Goal: Information Seeking & Learning: Compare options

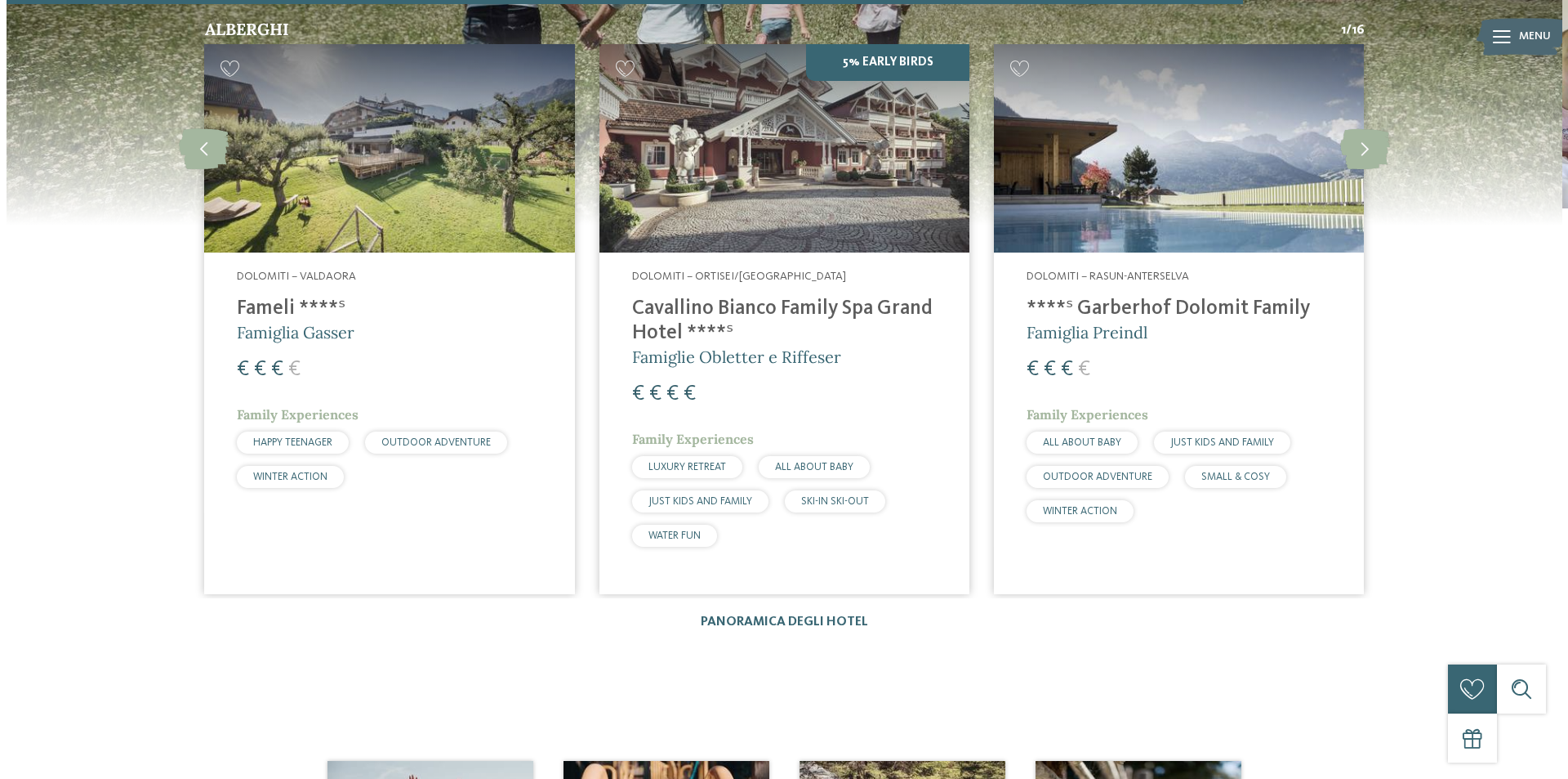
scroll to position [2695, 0]
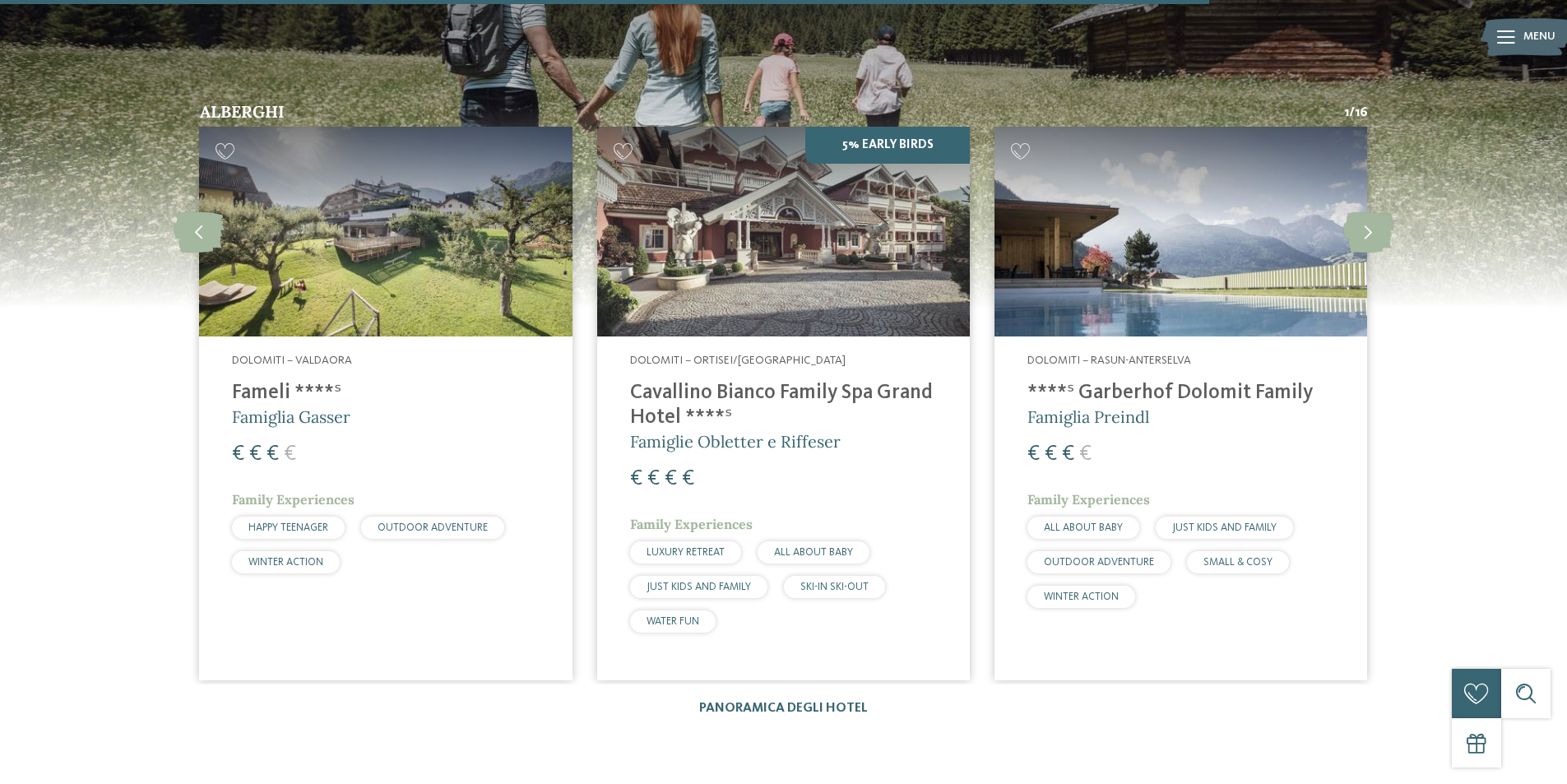
click at [1115, 406] on span "Famiglia Preindl" at bounding box center [1088, 416] width 121 height 20
click at [261, 381] on h4 "Fameli ****ˢ" at bounding box center [385, 393] width 307 height 25
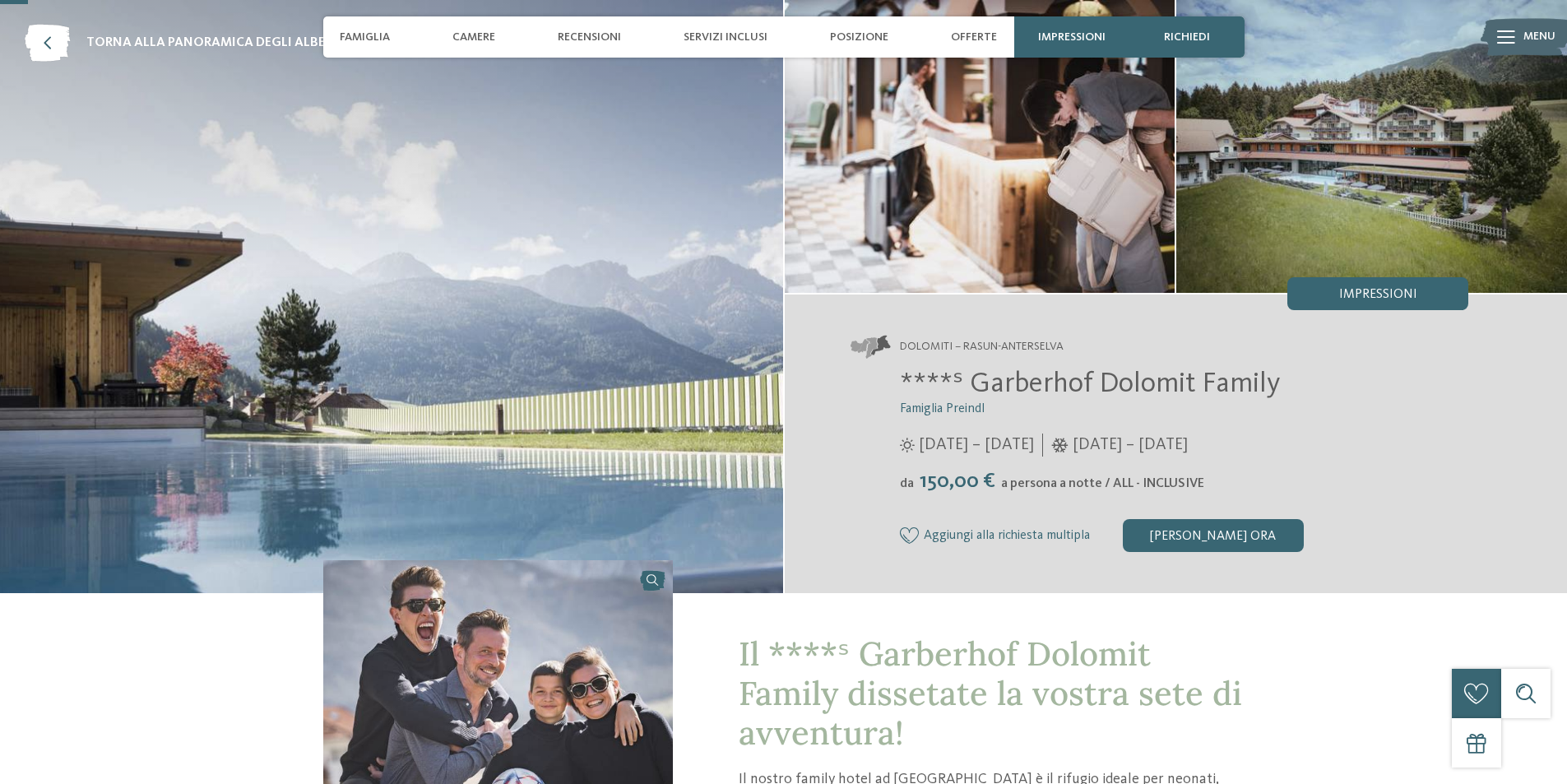
scroll to position [164, 0]
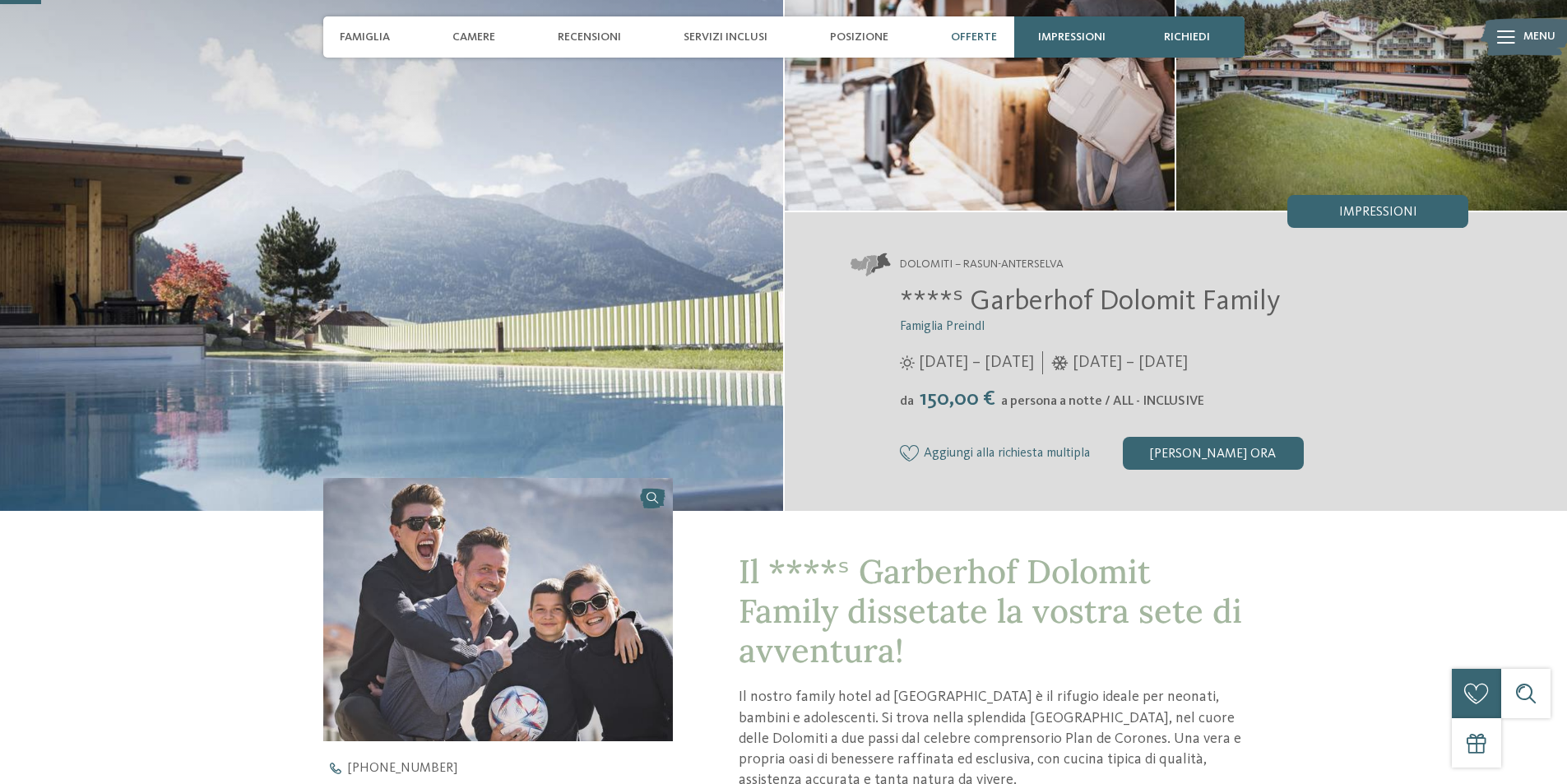
click at [966, 37] on span "Offerte" at bounding box center [974, 38] width 46 height 14
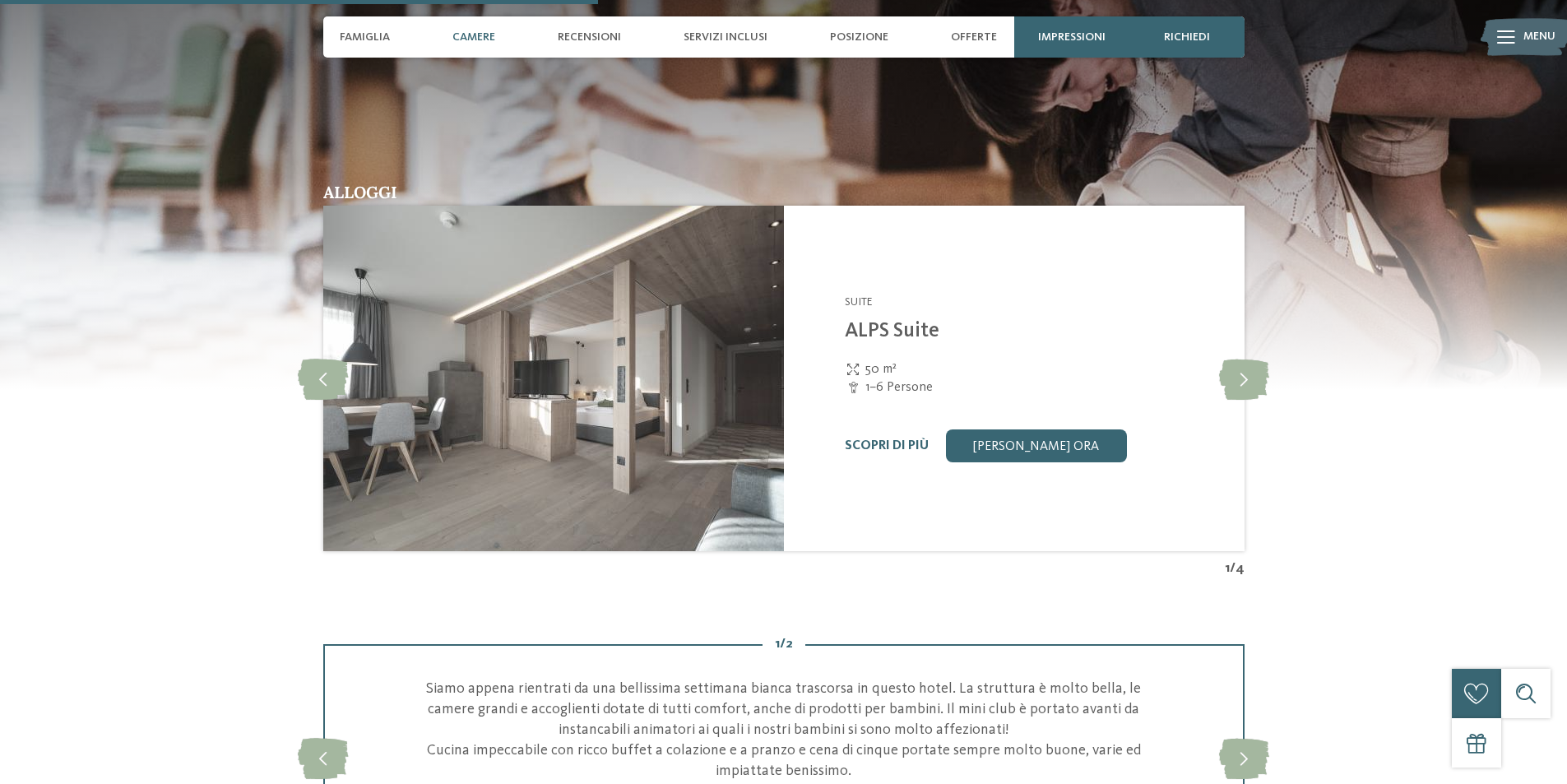
scroll to position [2025, 0]
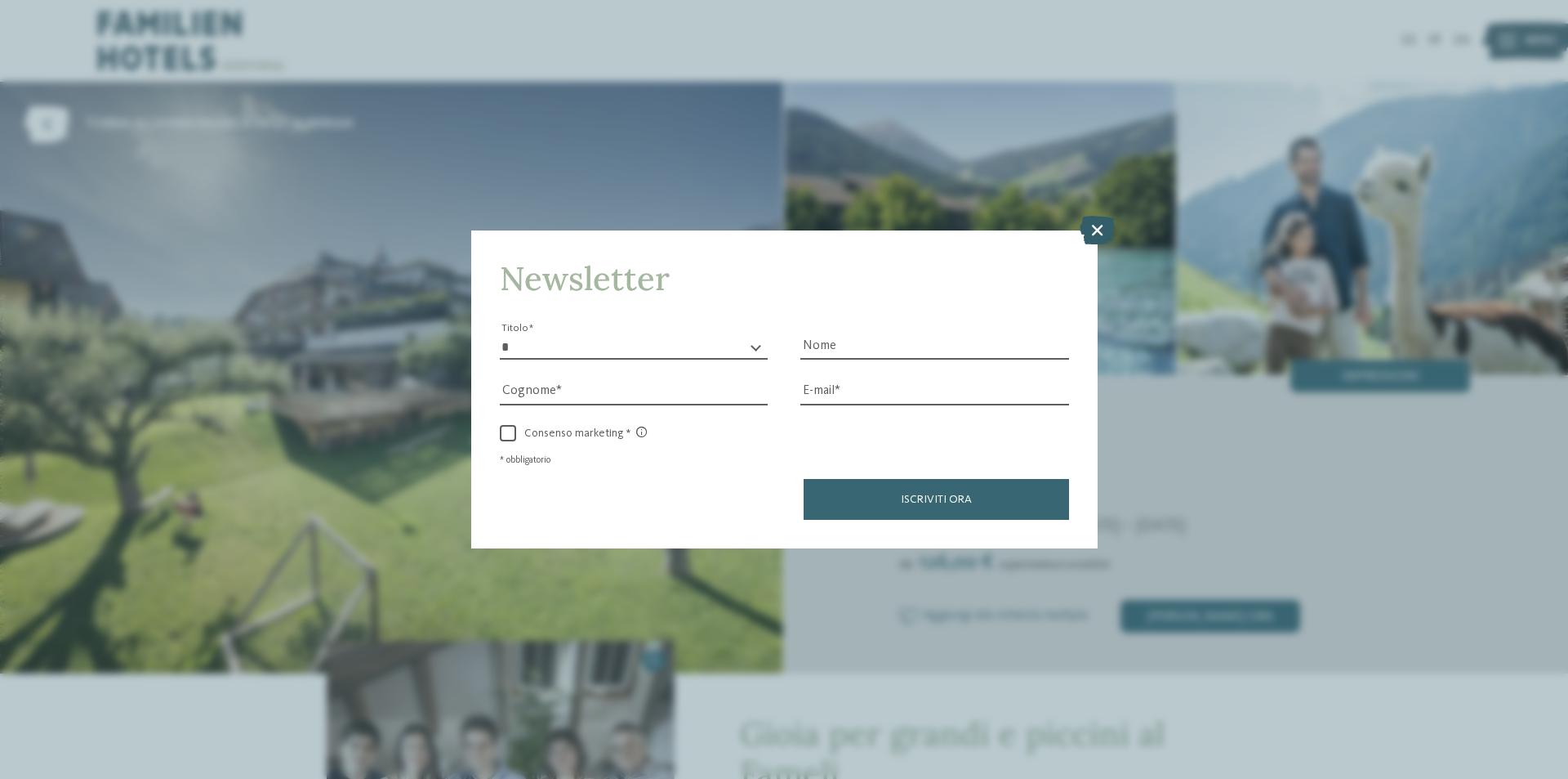
click at [1098, 227] on icon at bounding box center [1097, 230] width 35 height 29
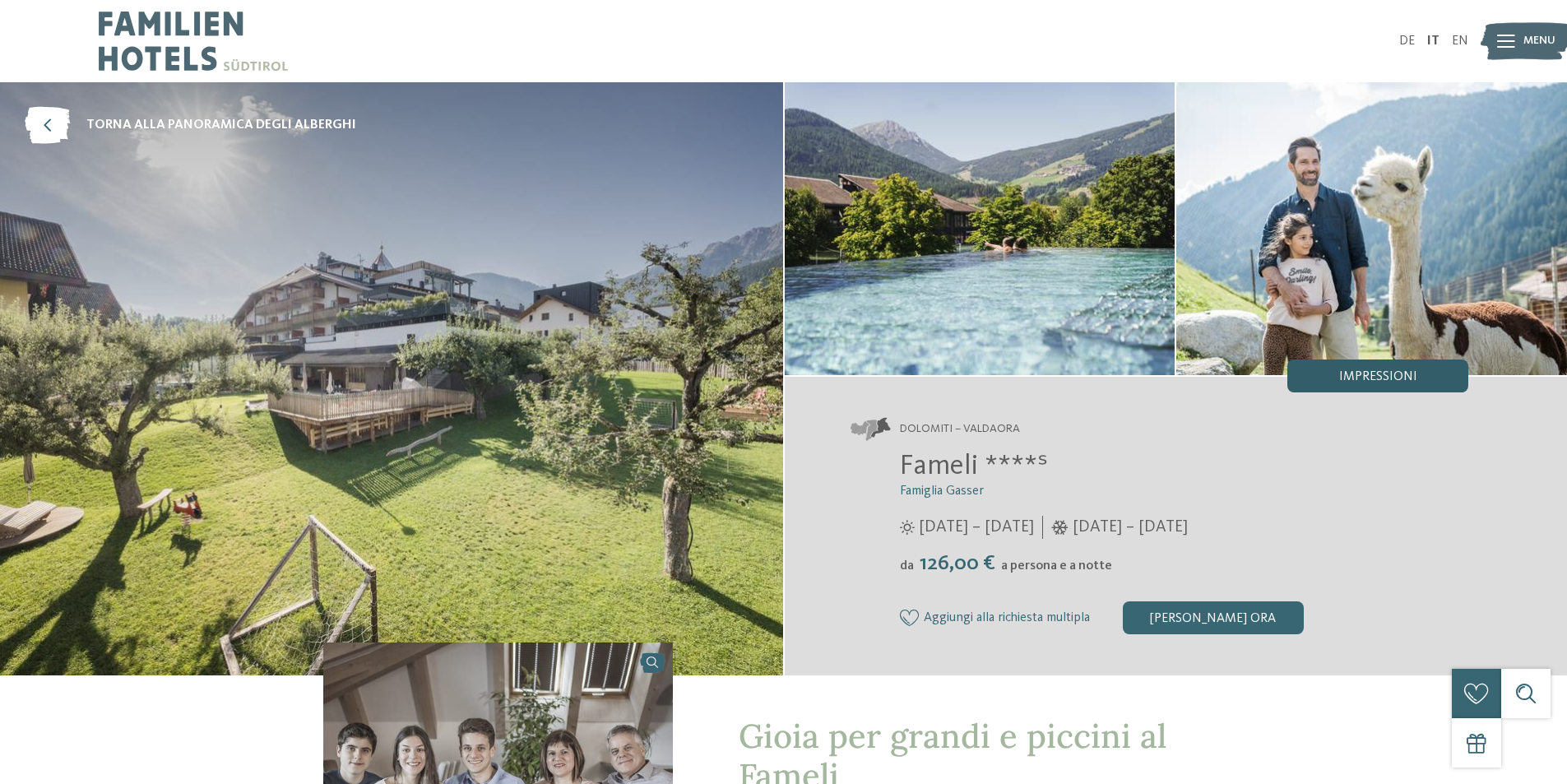
click at [1364, 369] on div "Impressioni" at bounding box center [1378, 375] width 181 height 33
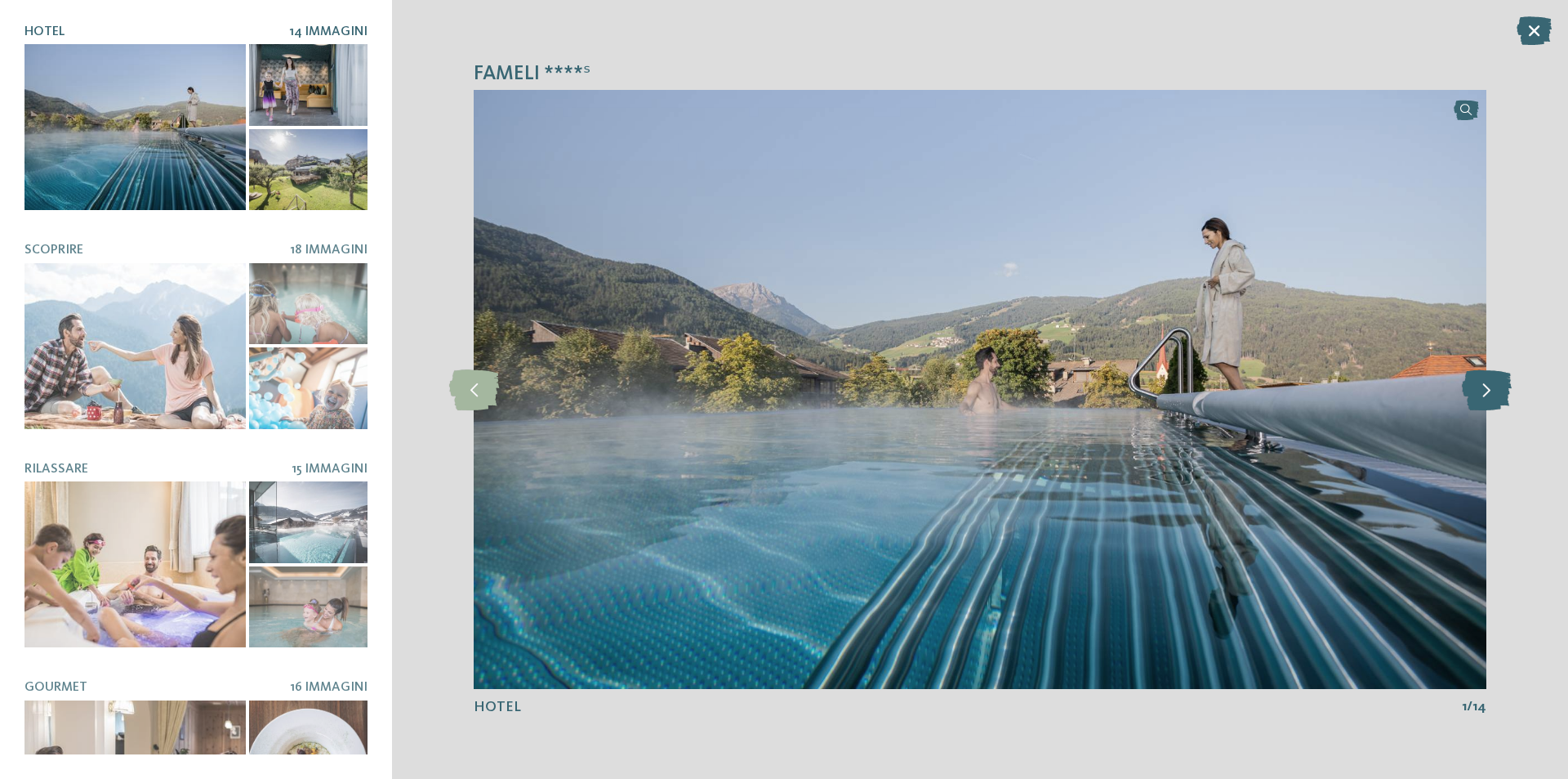
click at [1481, 385] on icon at bounding box center [1487, 389] width 50 height 41
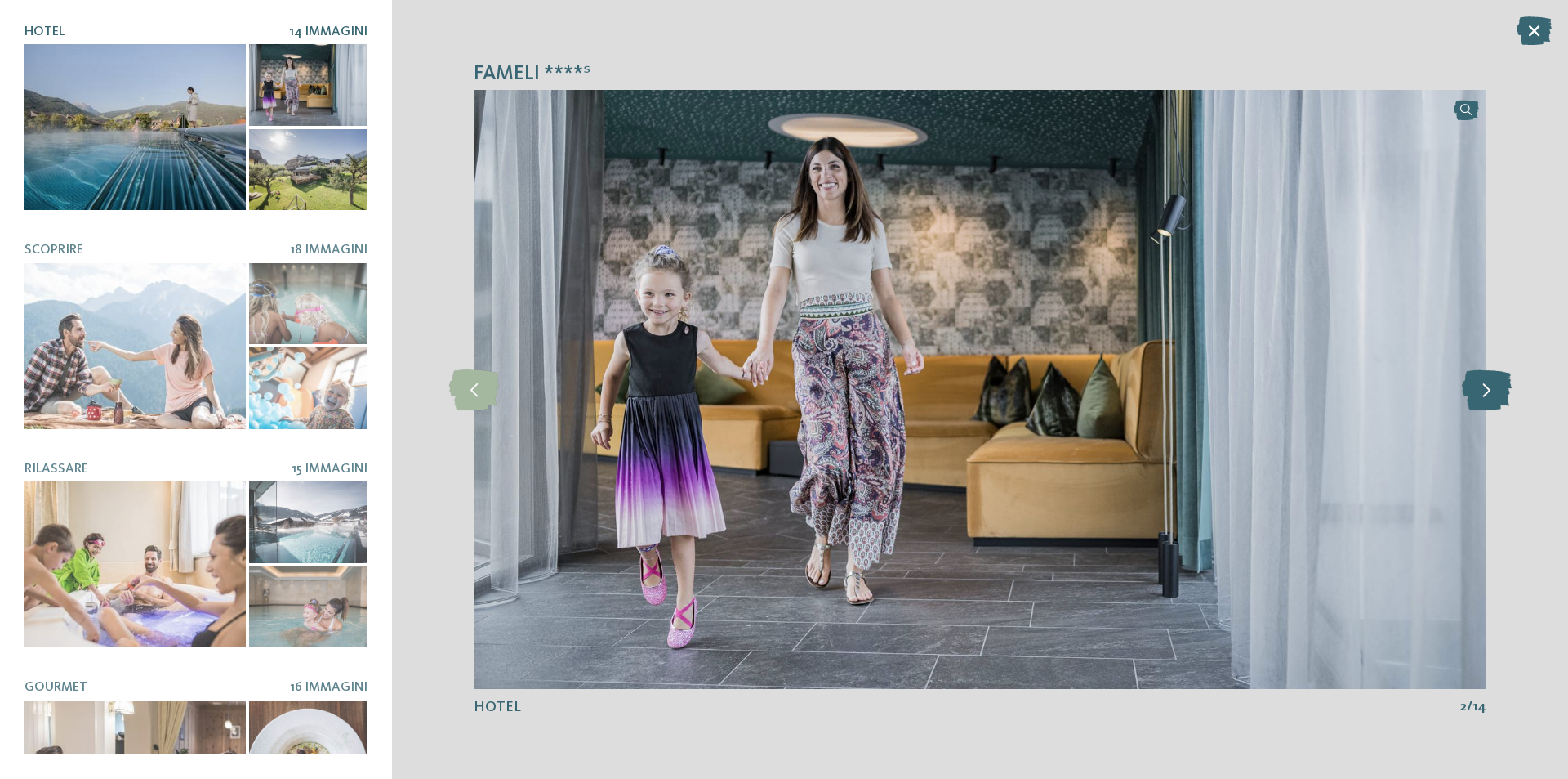
click at [1481, 385] on icon at bounding box center [1487, 389] width 50 height 41
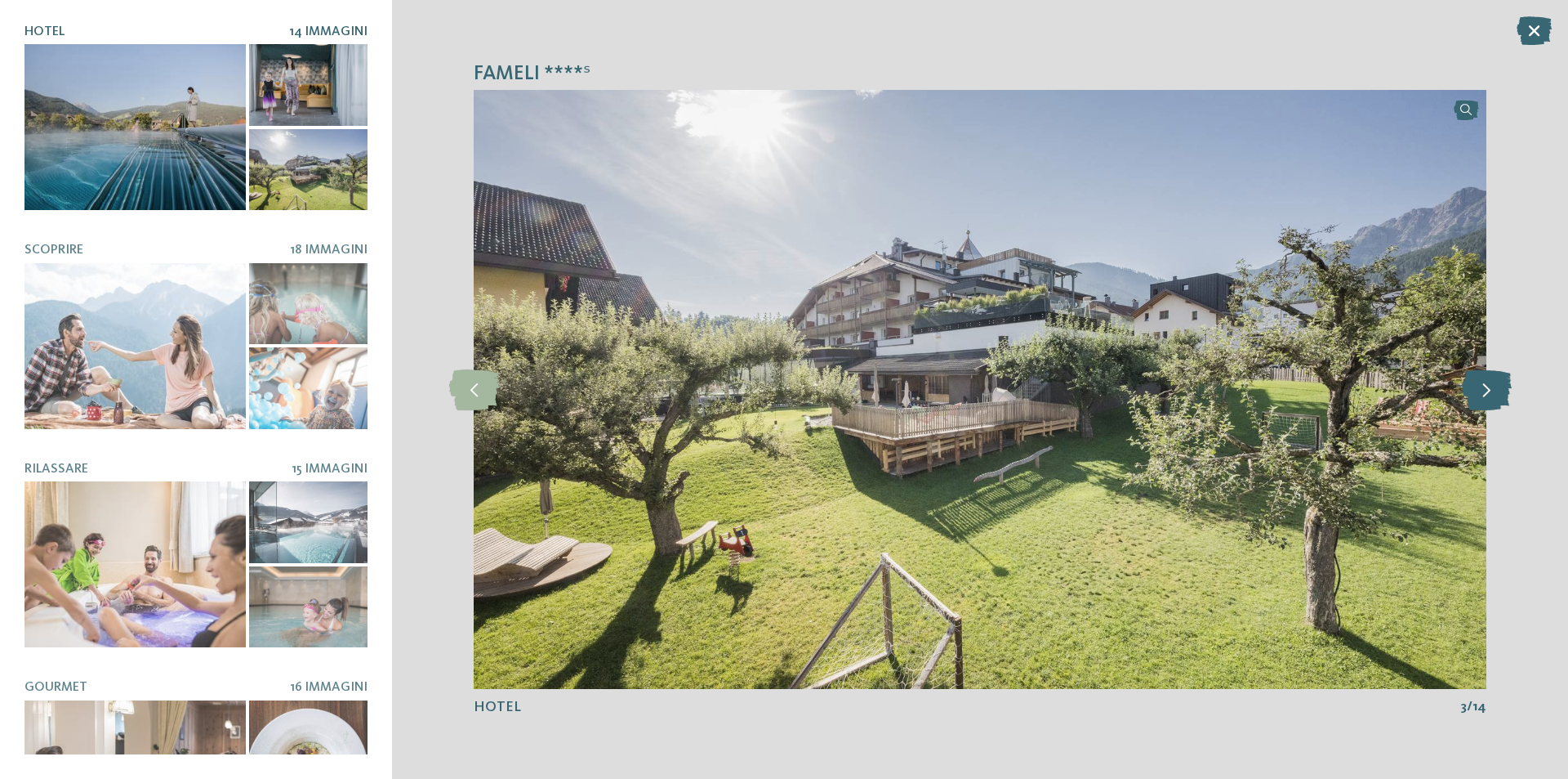
click at [1481, 385] on icon at bounding box center [1487, 389] width 50 height 41
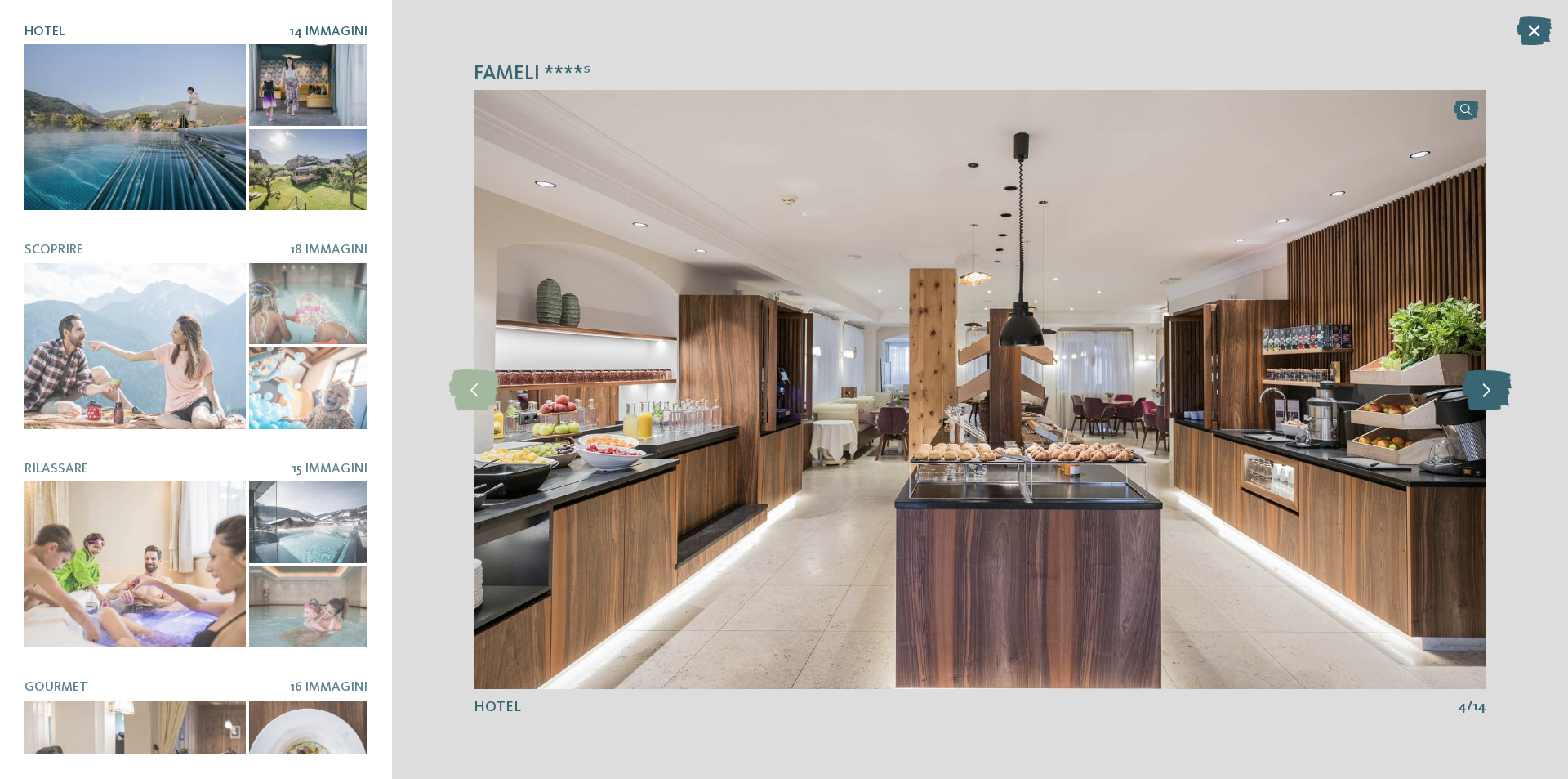
click at [1481, 385] on icon at bounding box center [1487, 389] width 50 height 41
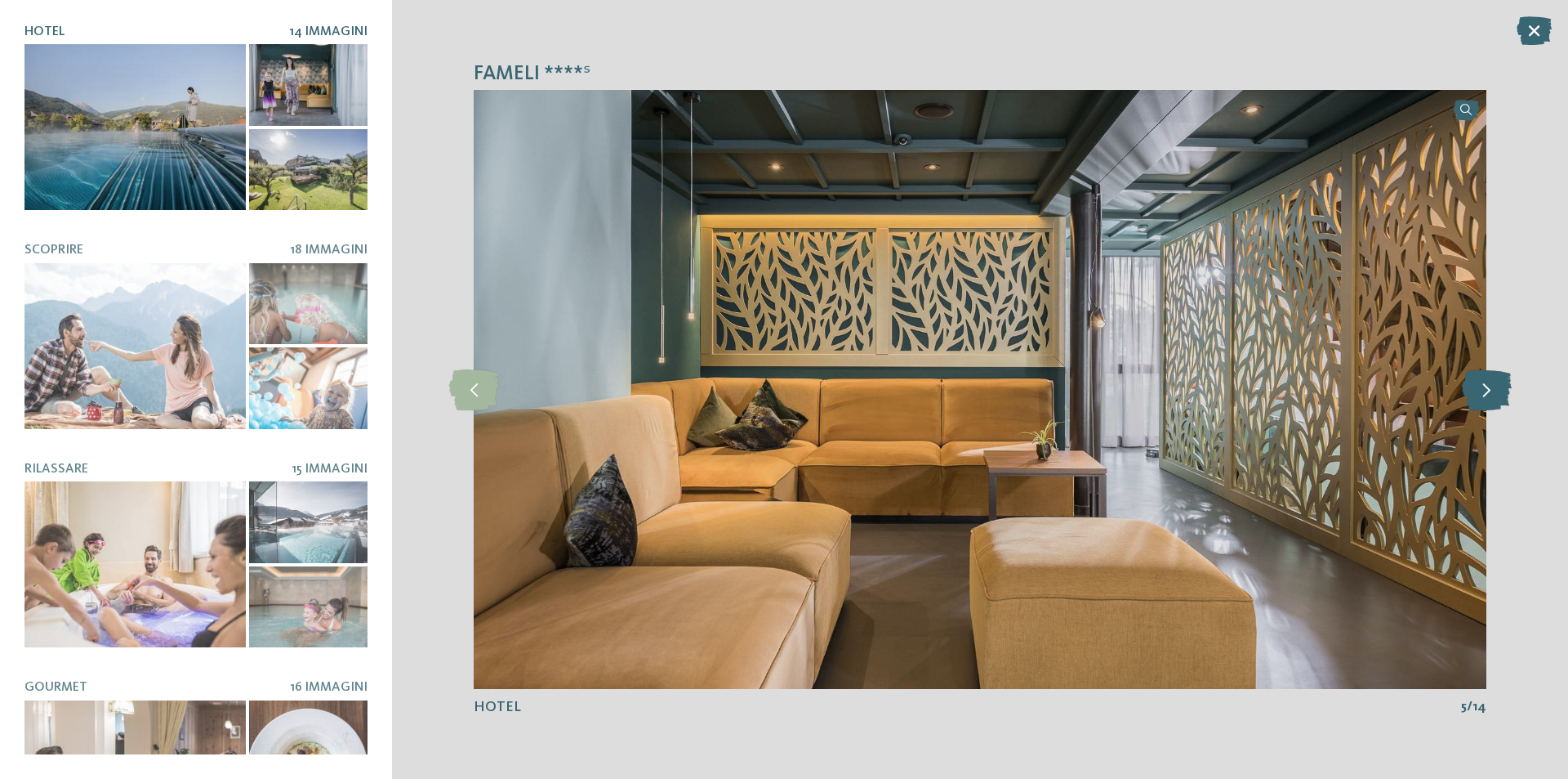
click at [1481, 385] on icon at bounding box center [1487, 389] width 50 height 41
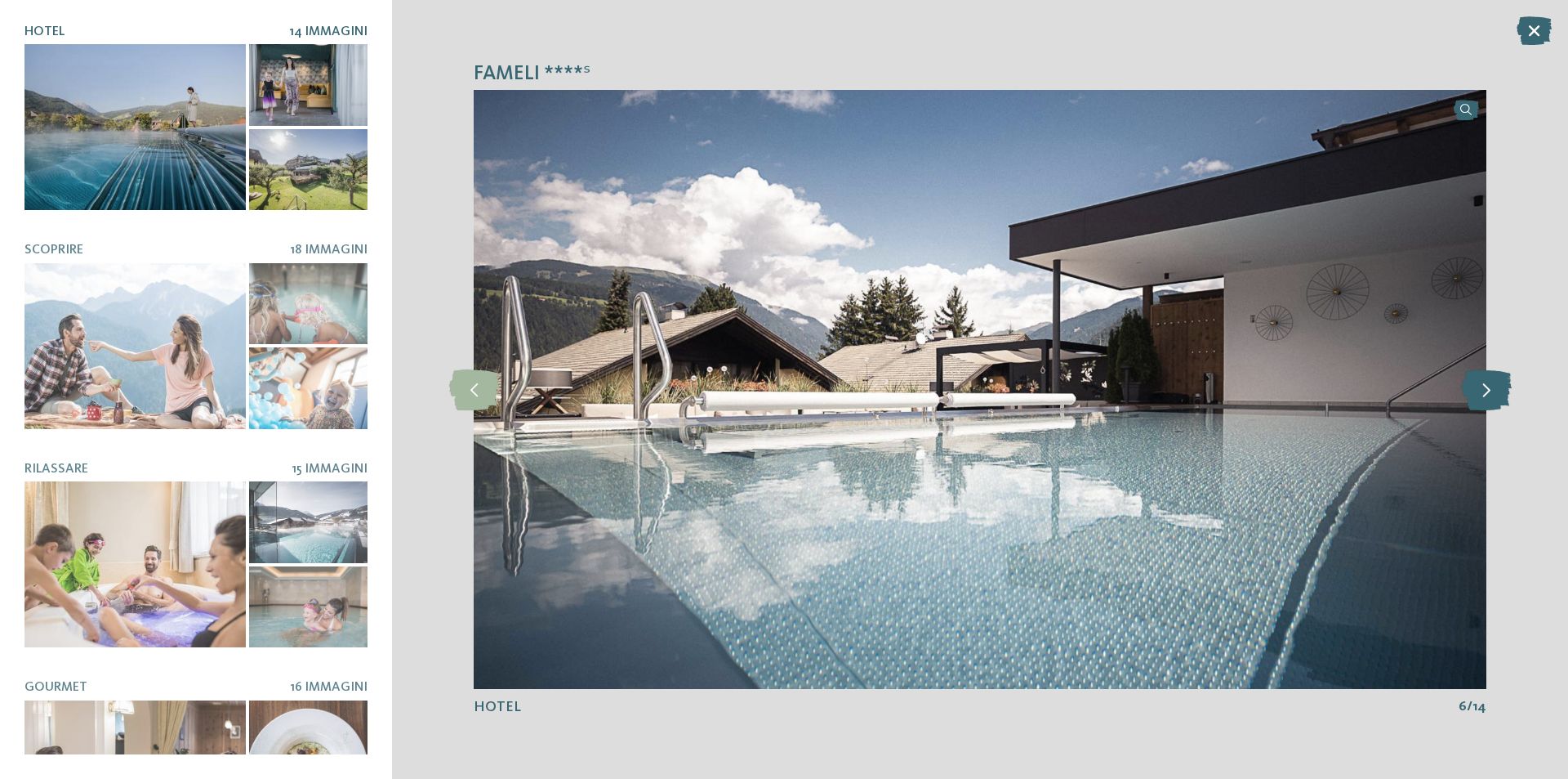
click at [1481, 385] on icon at bounding box center [1487, 389] width 50 height 41
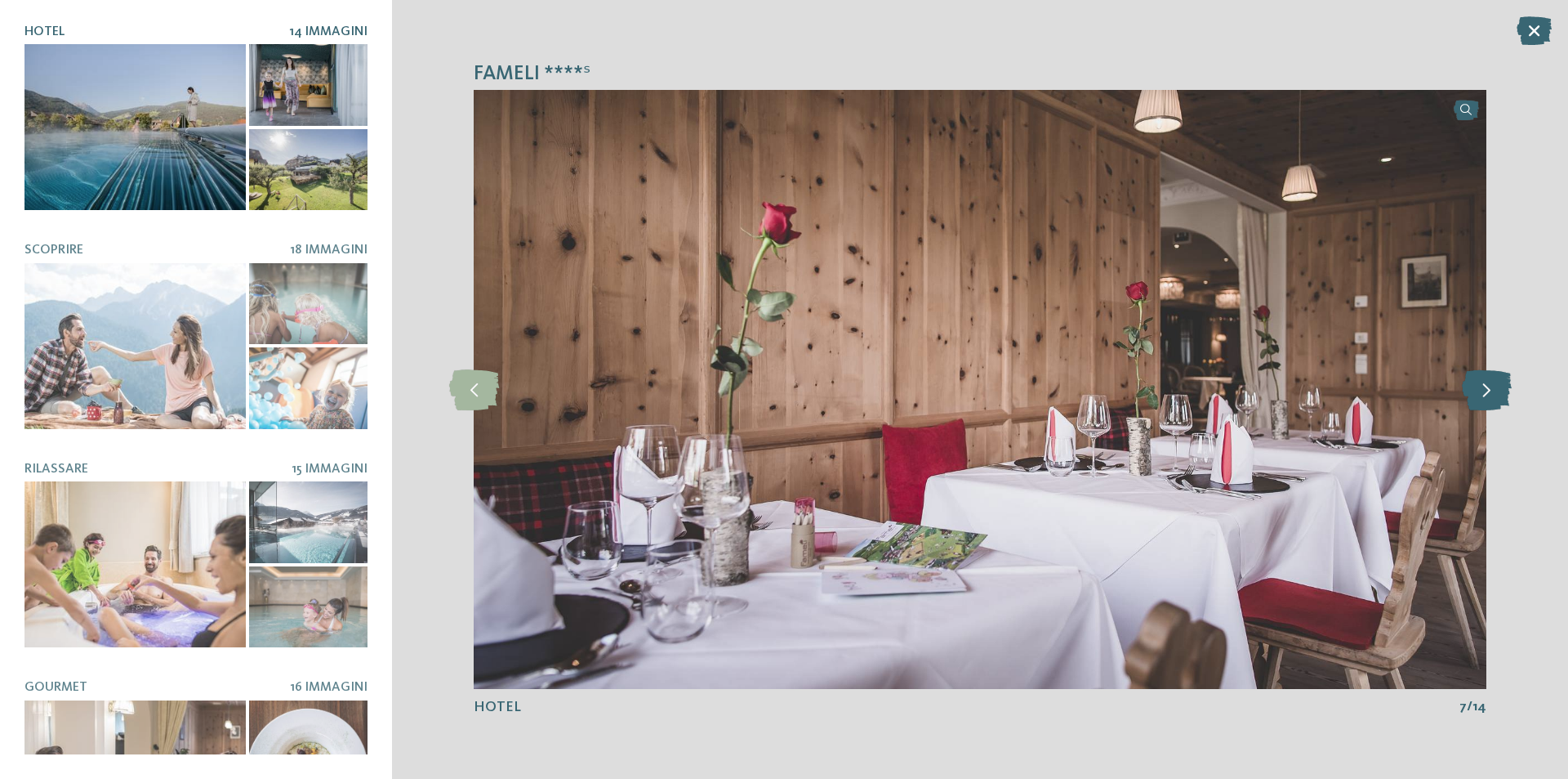
click at [1481, 385] on icon at bounding box center [1487, 389] width 50 height 41
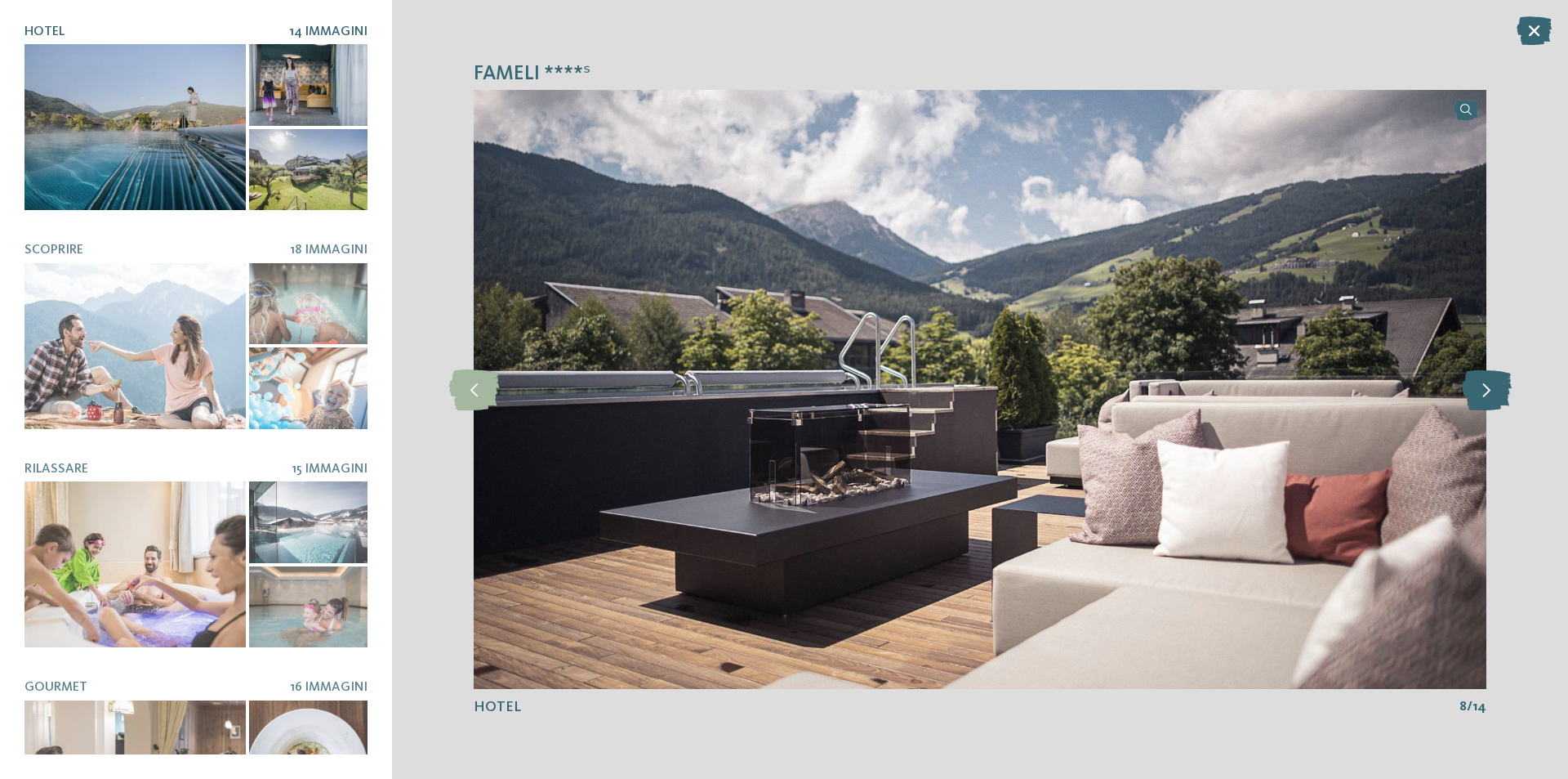
click at [1481, 385] on icon at bounding box center [1487, 389] width 50 height 41
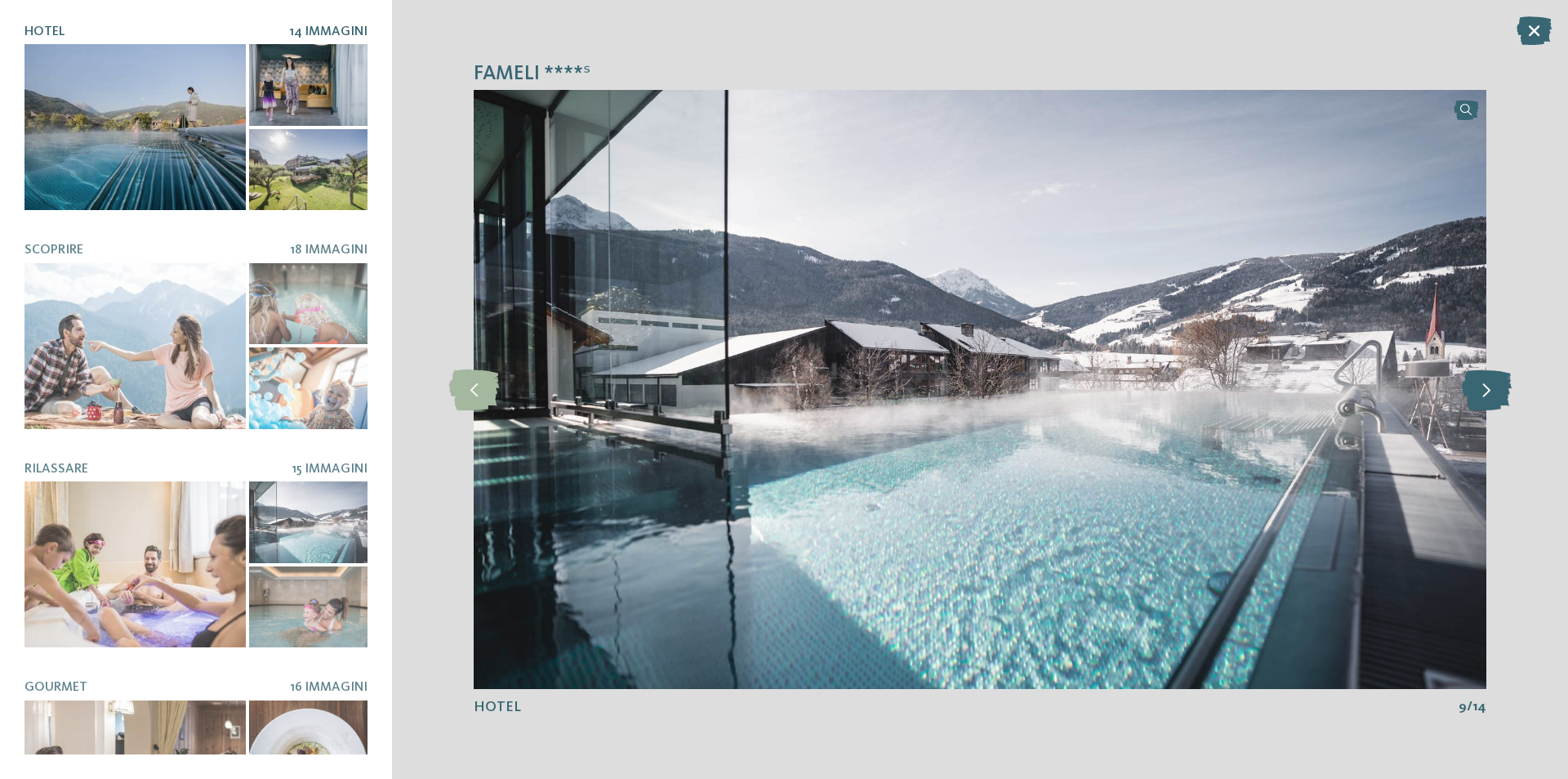
click at [1481, 385] on icon at bounding box center [1487, 389] width 50 height 41
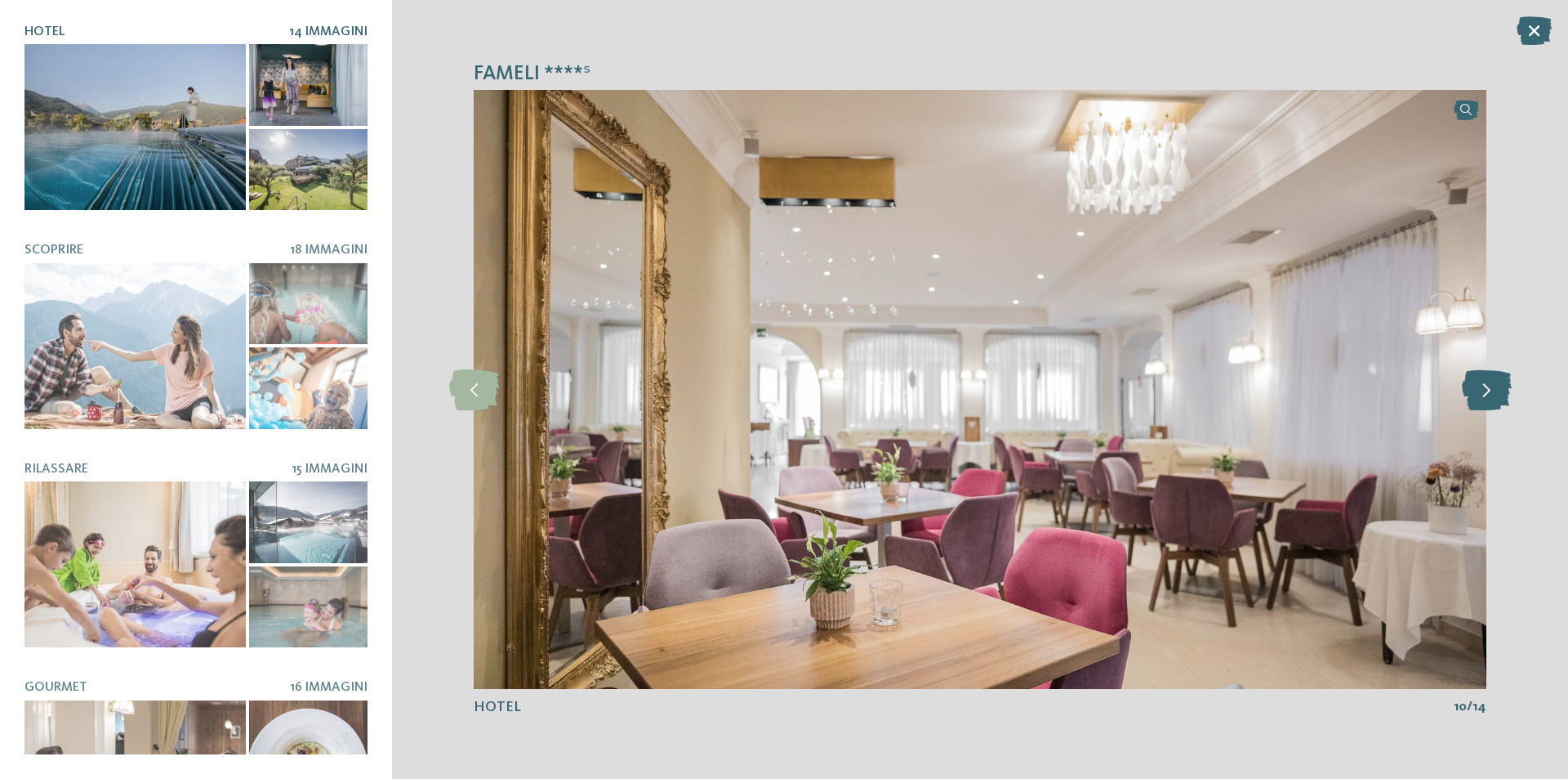
click at [1481, 385] on icon at bounding box center [1487, 389] width 50 height 41
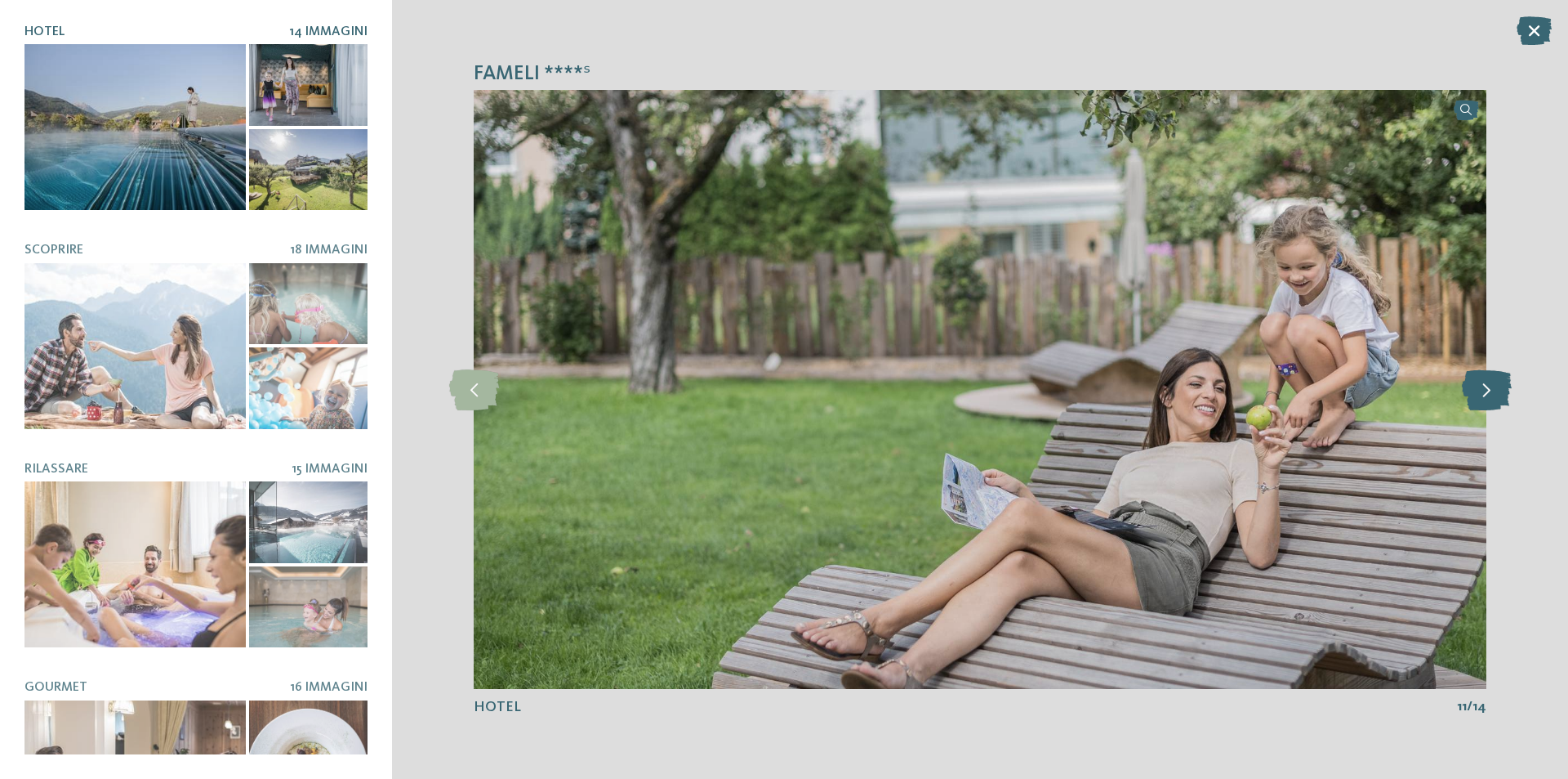
click at [1481, 385] on icon at bounding box center [1487, 389] width 50 height 41
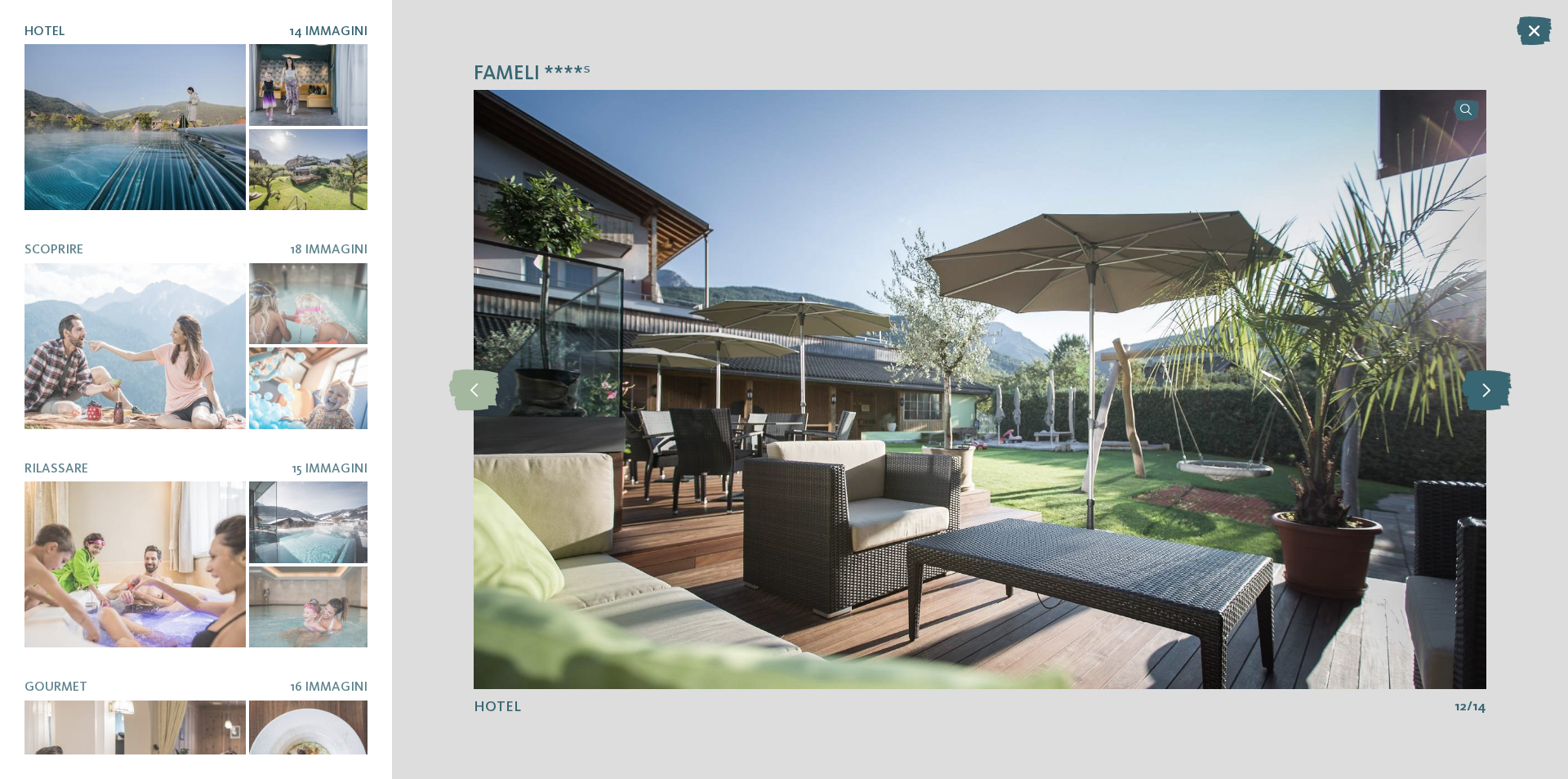
click at [1481, 385] on icon at bounding box center [1487, 389] width 50 height 41
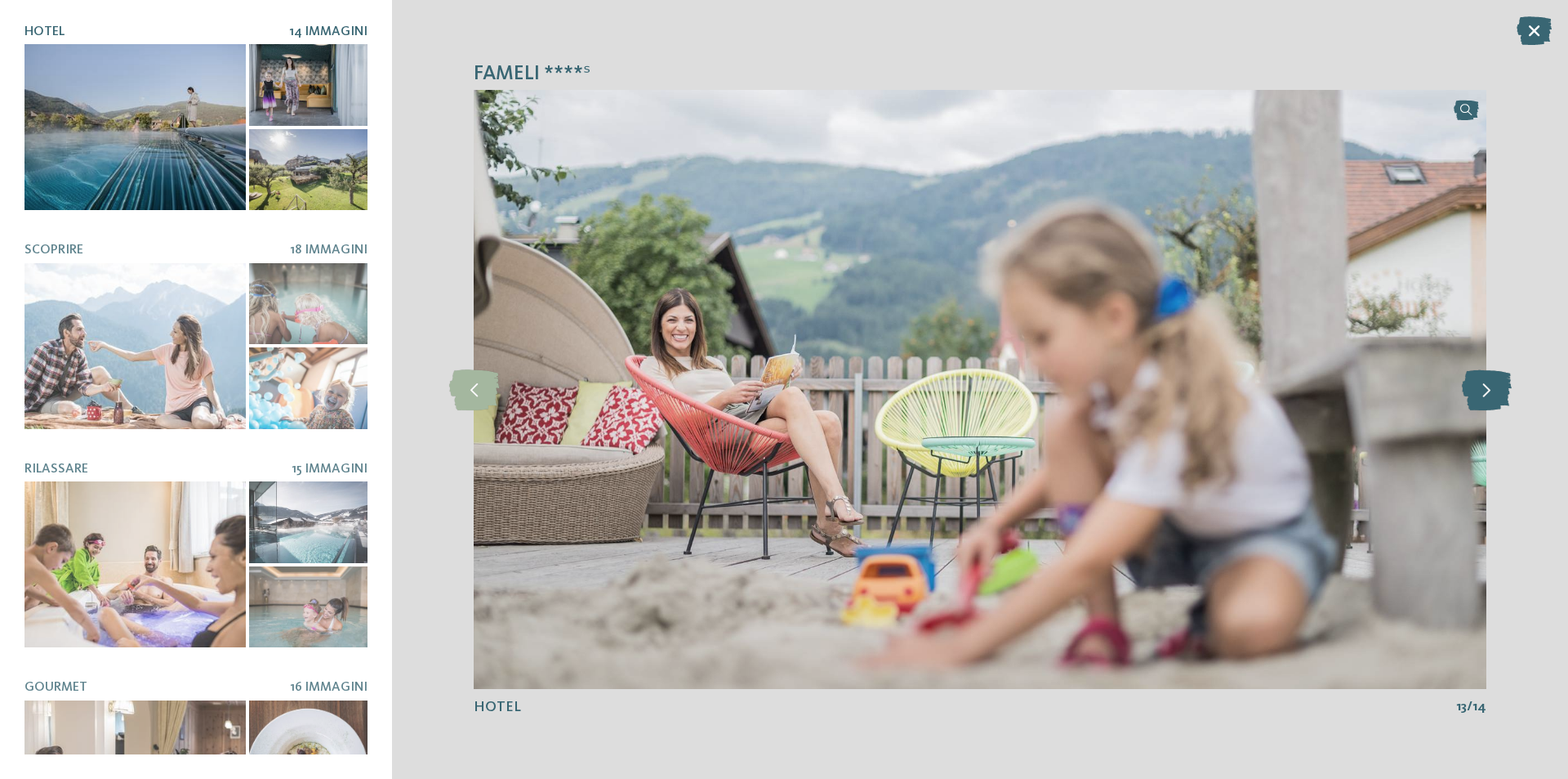
click at [1481, 385] on icon at bounding box center [1487, 389] width 50 height 41
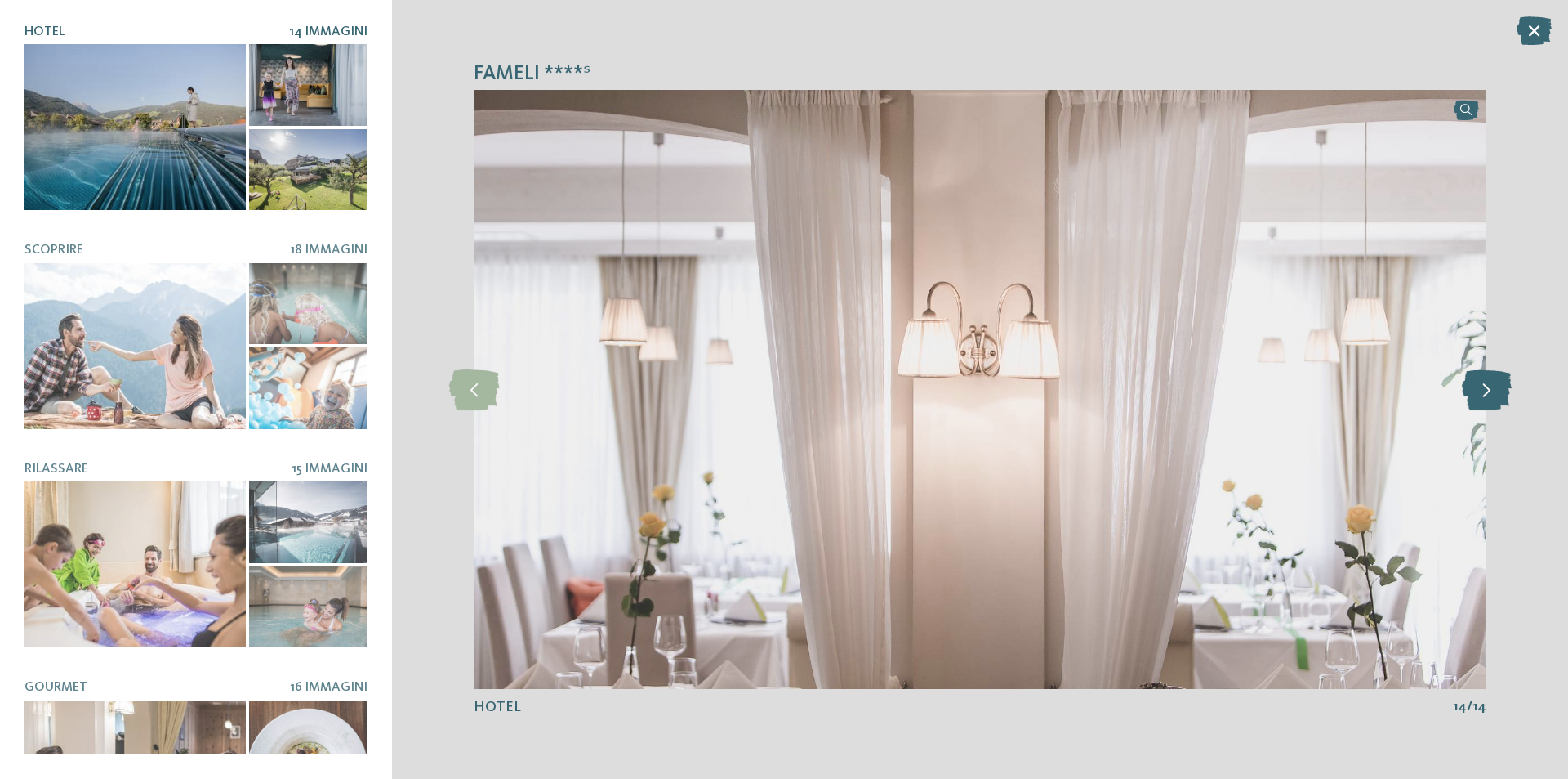
click at [1481, 385] on icon at bounding box center [1487, 389] width 50 height 41
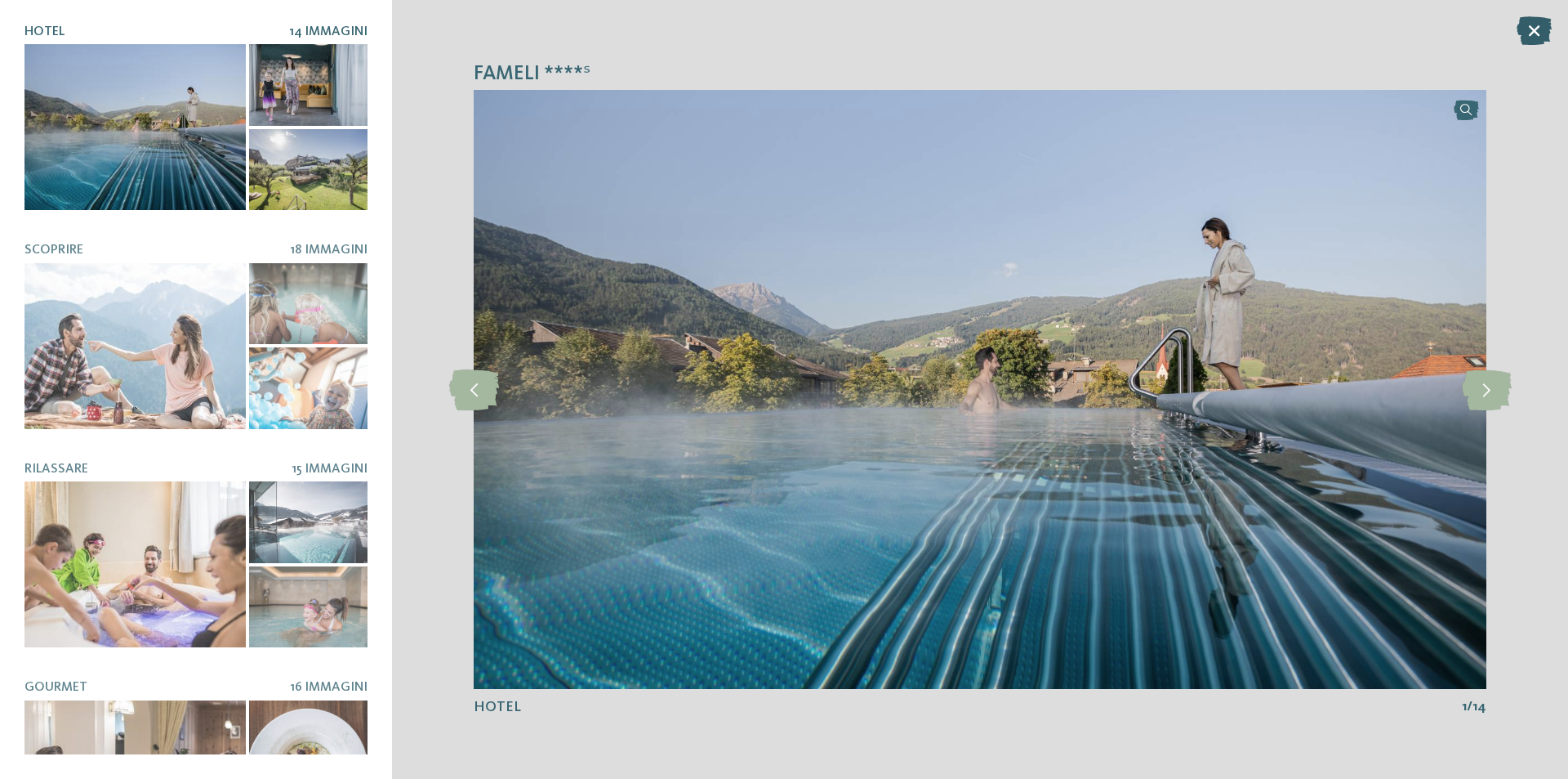
click at [1537, 27] on icon at bounding box center [1534, 31] width 35 height 29
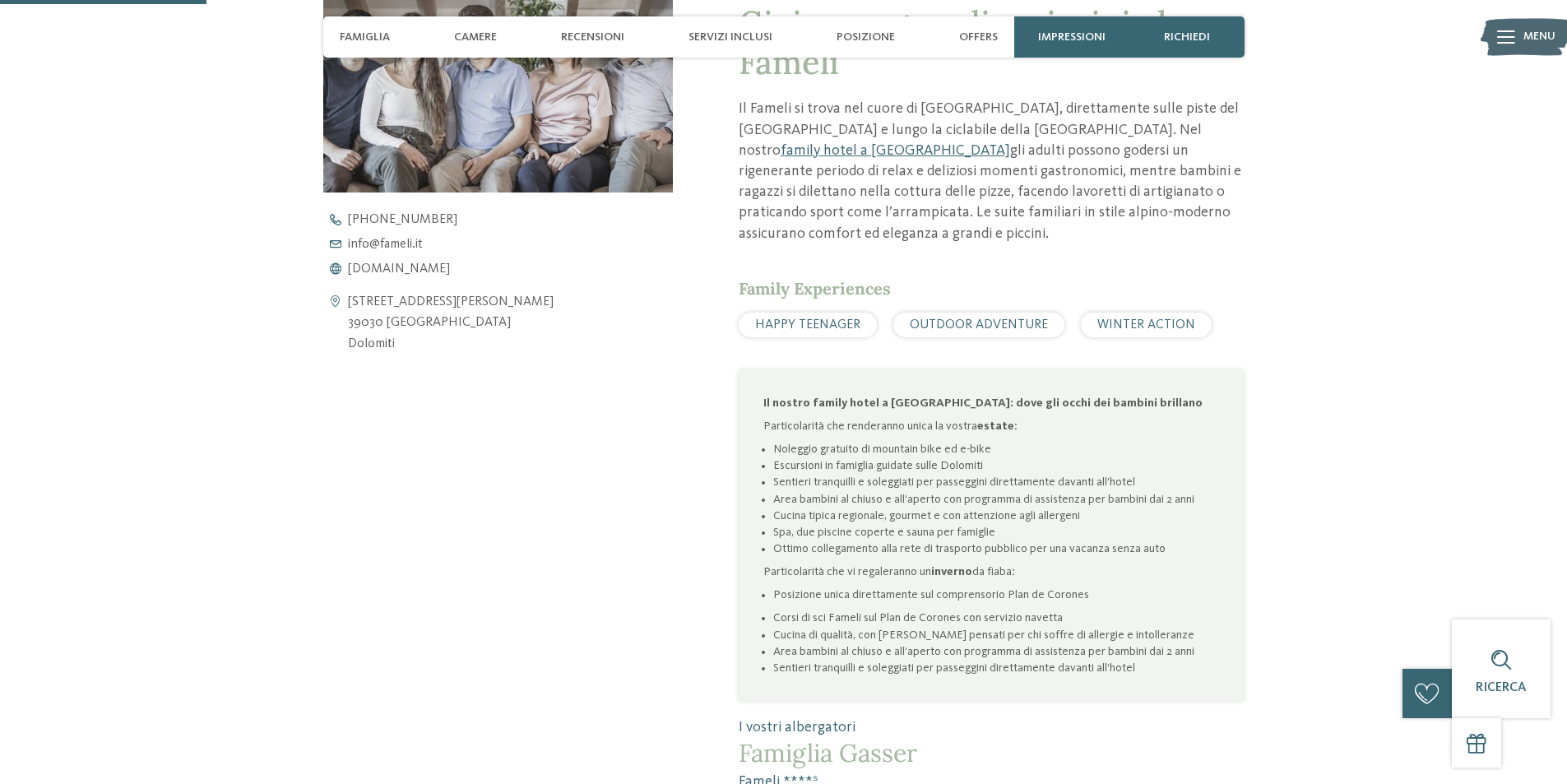
scroll to position [740, 0]
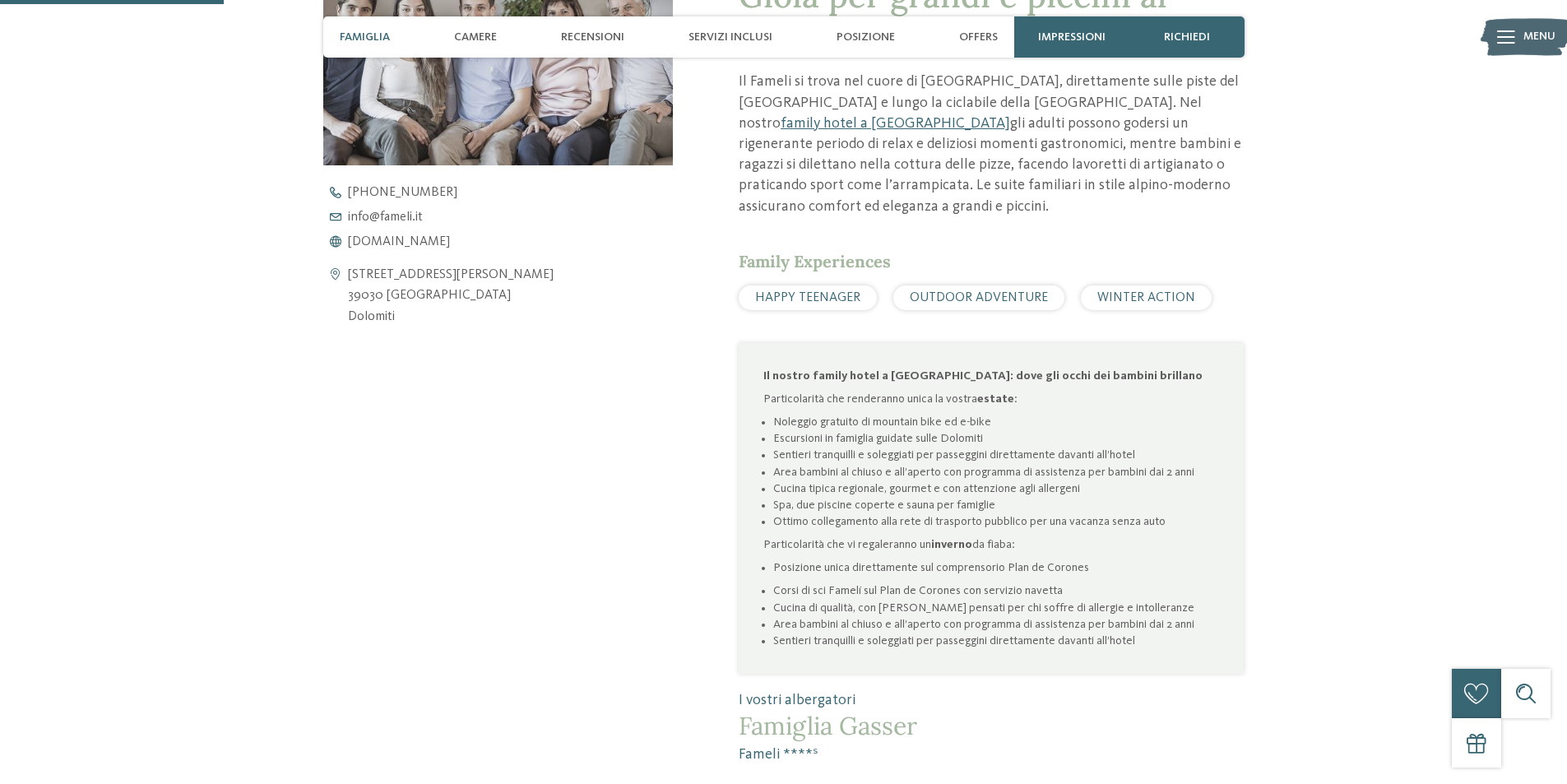
click at [817, 291] on span "HAPPY TEENAGER" at bounding box center [808, 298] width 105 height 13
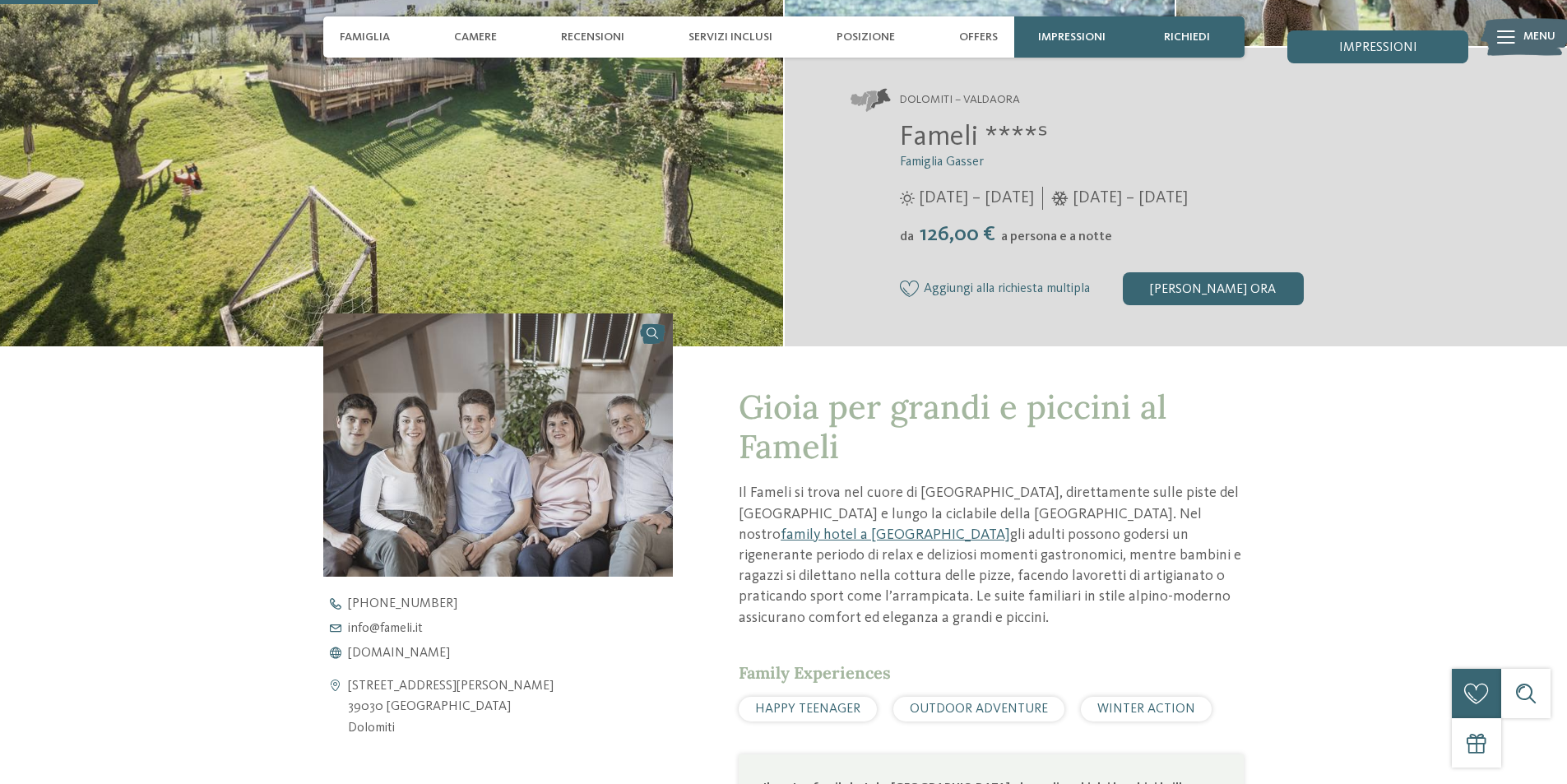
scroll to position [0, 0]
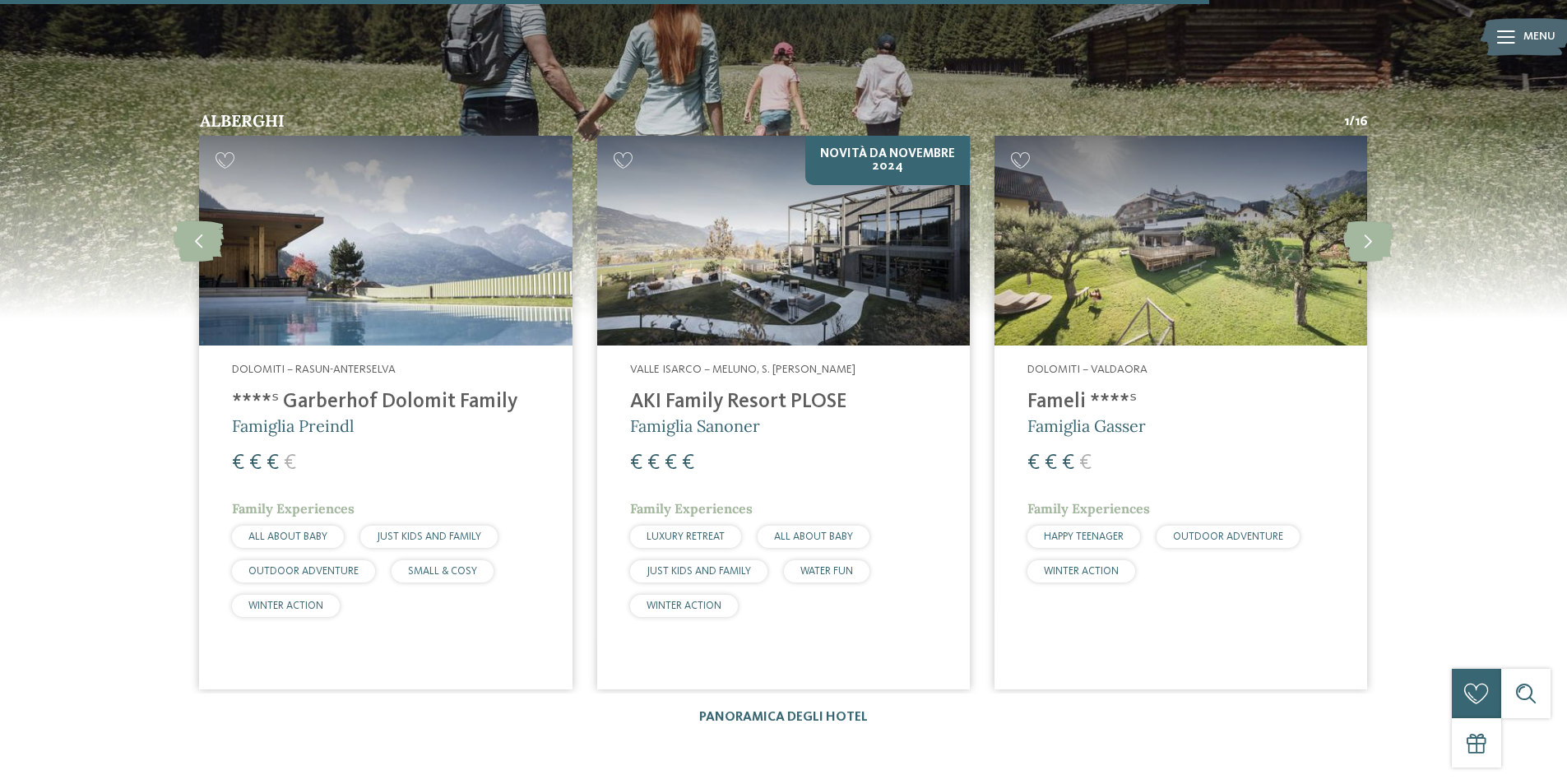
scroll to position [2713, 0]
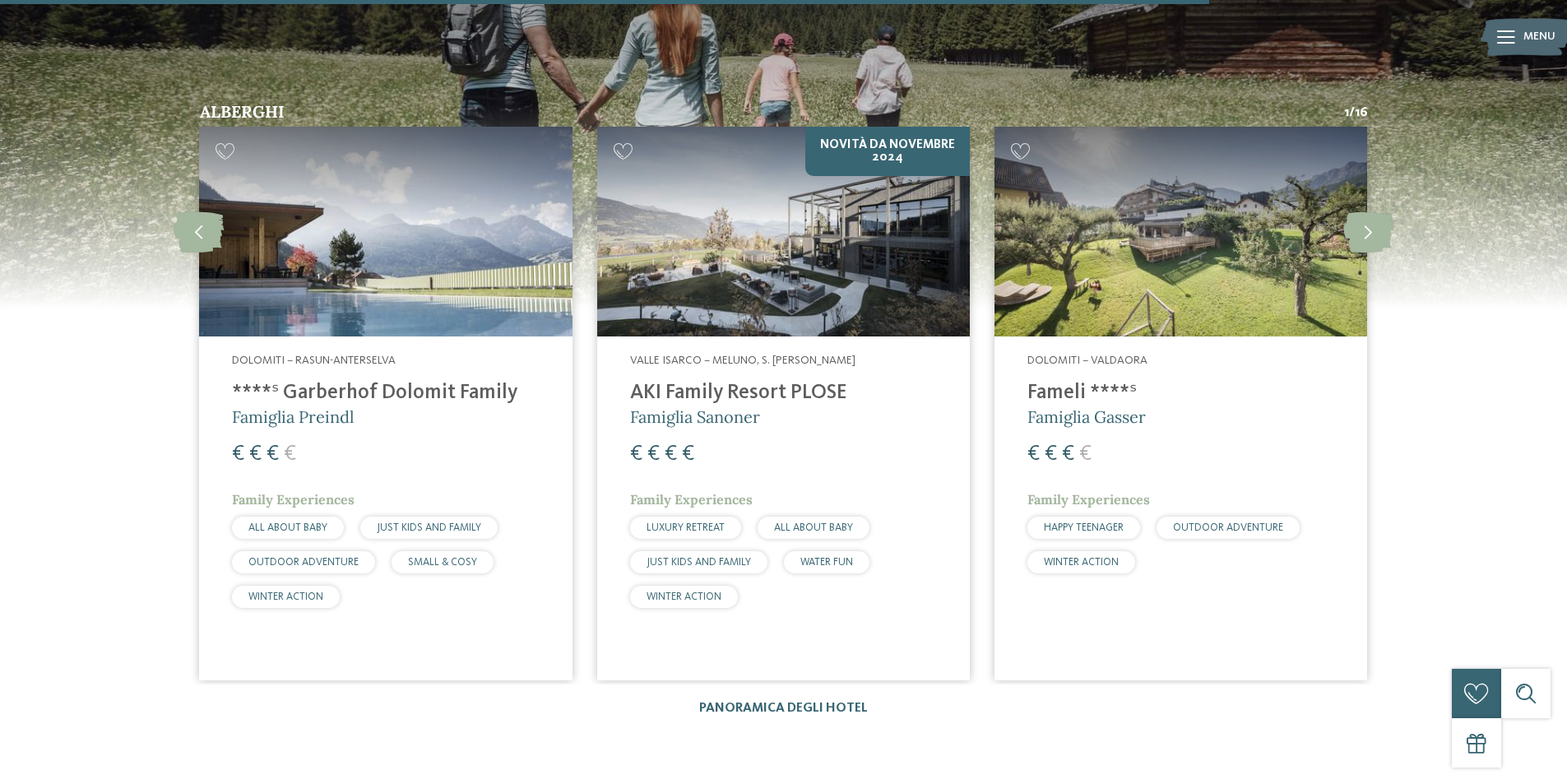
click at [735, 381] on h4 "AKI Family Resort PLOSE" at bounding box center [784, 393] width 307 height 25
click at [1078, 406] on span "Famiglia Gasser" at bounding box center [1086, 416] width 118 height 20
click at [308, 381] on h4 "****ˢ Garberhof Dolomit Family" at bounding box center [385, 393] width 307 height 25
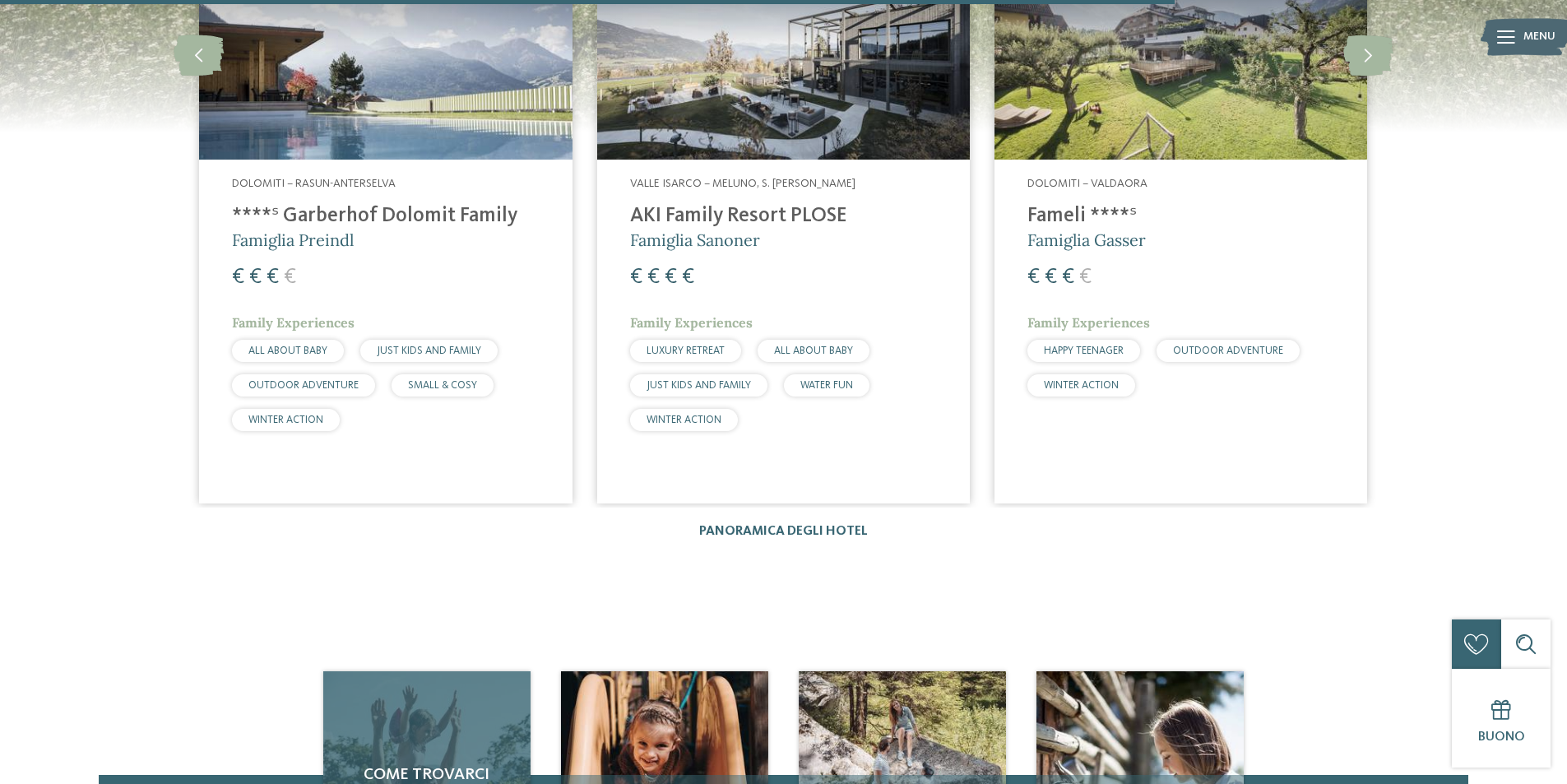
scroll to position [2631, 0]
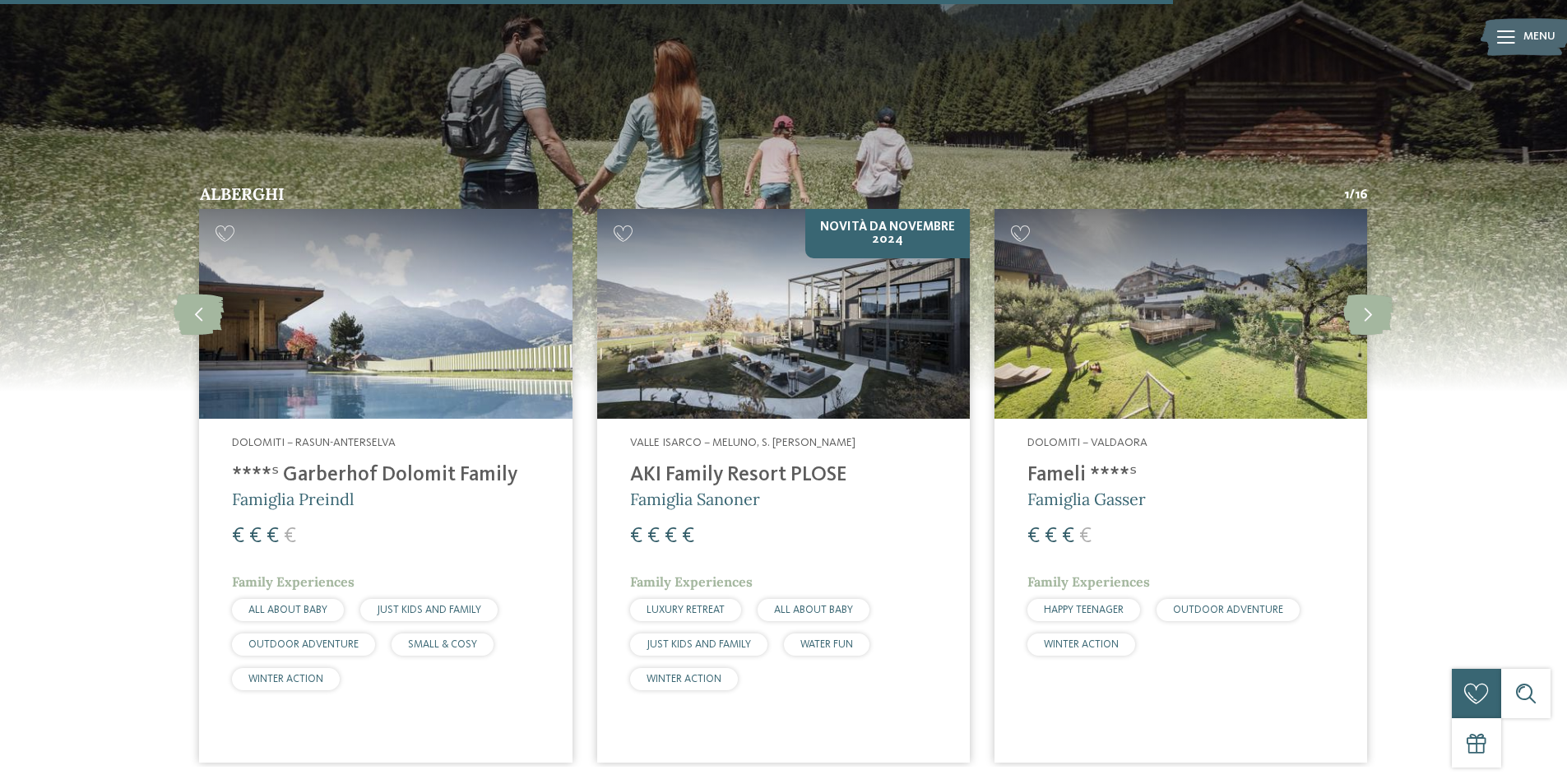
click at [1062, 463] on h4 "Fameli ****ˢ" at bounding box center [1180, 475] width 307 height 25
